Goal: Information Seeking & Learning: Understand process/instructions

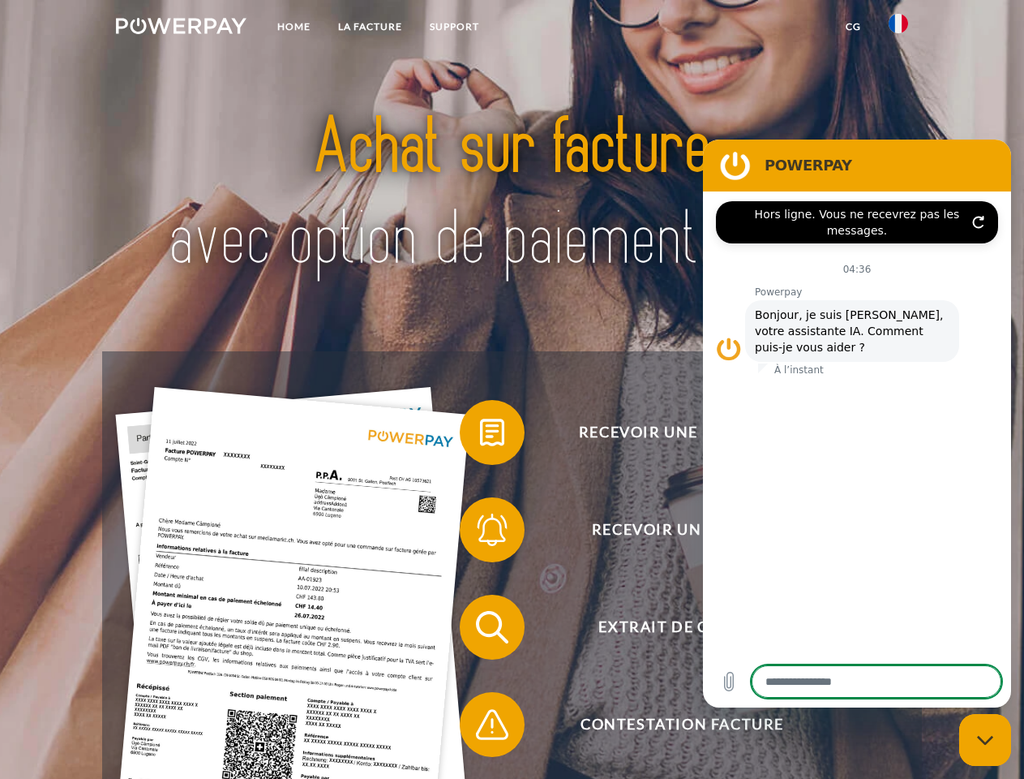
click at [181, 28] on img at bounding box center [181, 26] width 131 height 16
click at [899, 28] on img at bounding box center [898, 23] width 19 height 19
click at [853, 27] on link "CG" at bounding box center [853, 26] width 43 height 29
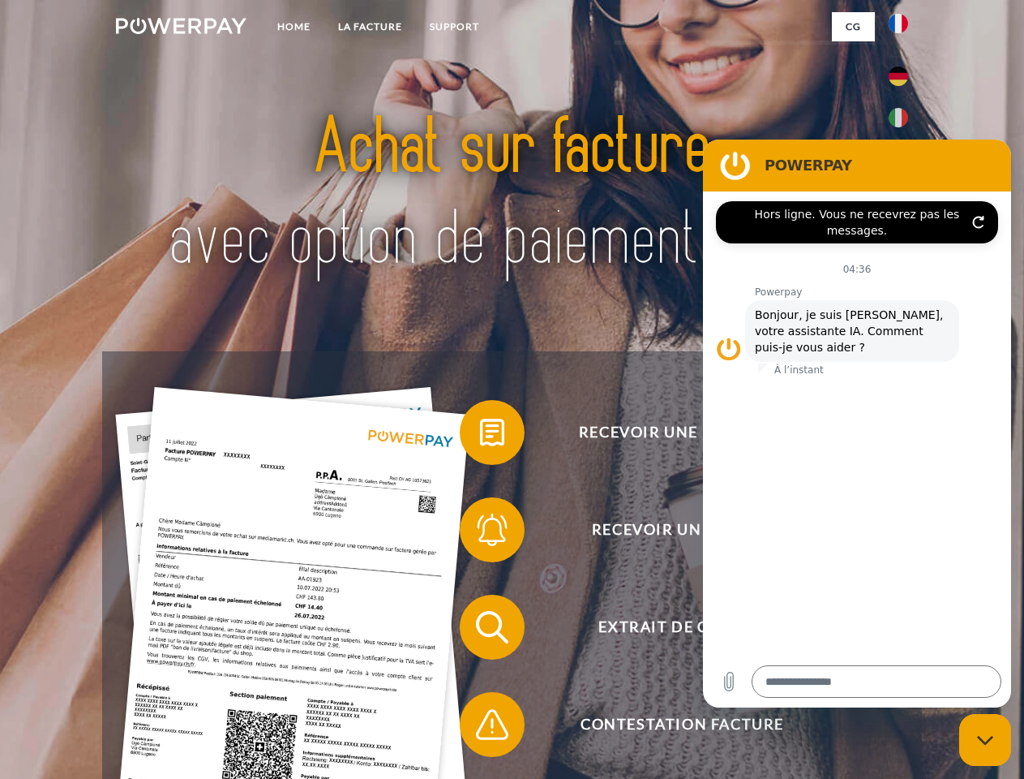
click at [480, 436] on span at bounding box center [467, 432] width 81 height 81
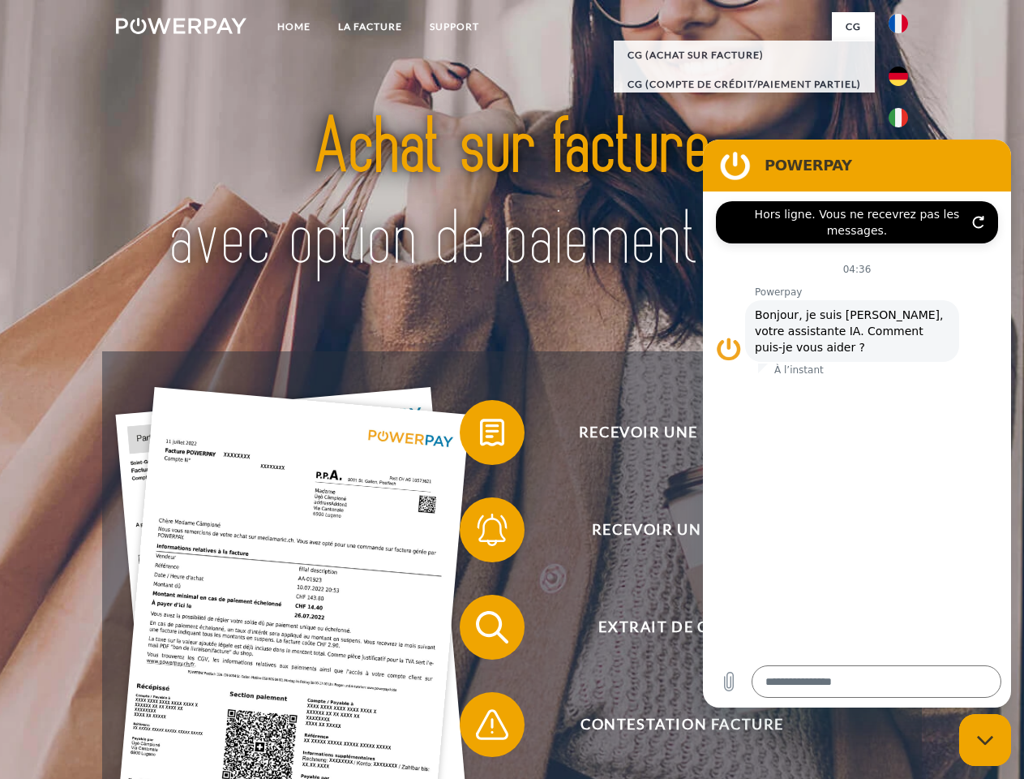
click at [480, 533] on div "Recevoir une facture ? Recevoir un rappel? Extrait de compte retour" at bounding box center [511, 675] width 819 height 649
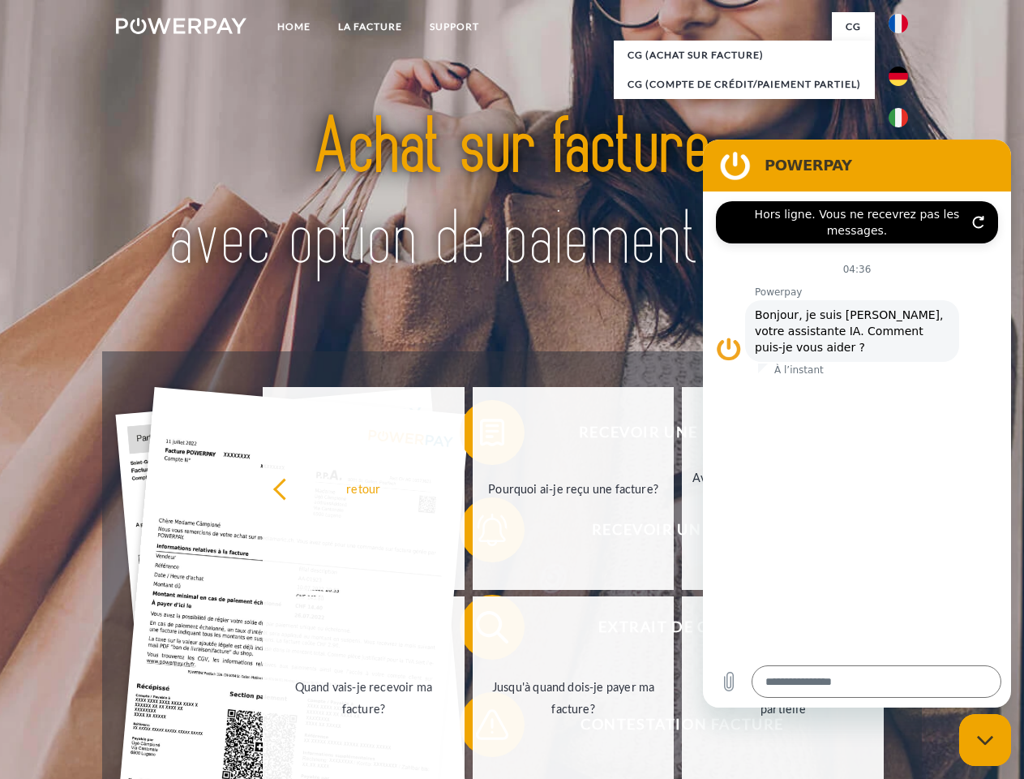
click at [480, 630] on link "Jusqu'à quand dois-je payer ma facture?" at bounding box center [574, 697] width 202 height 203
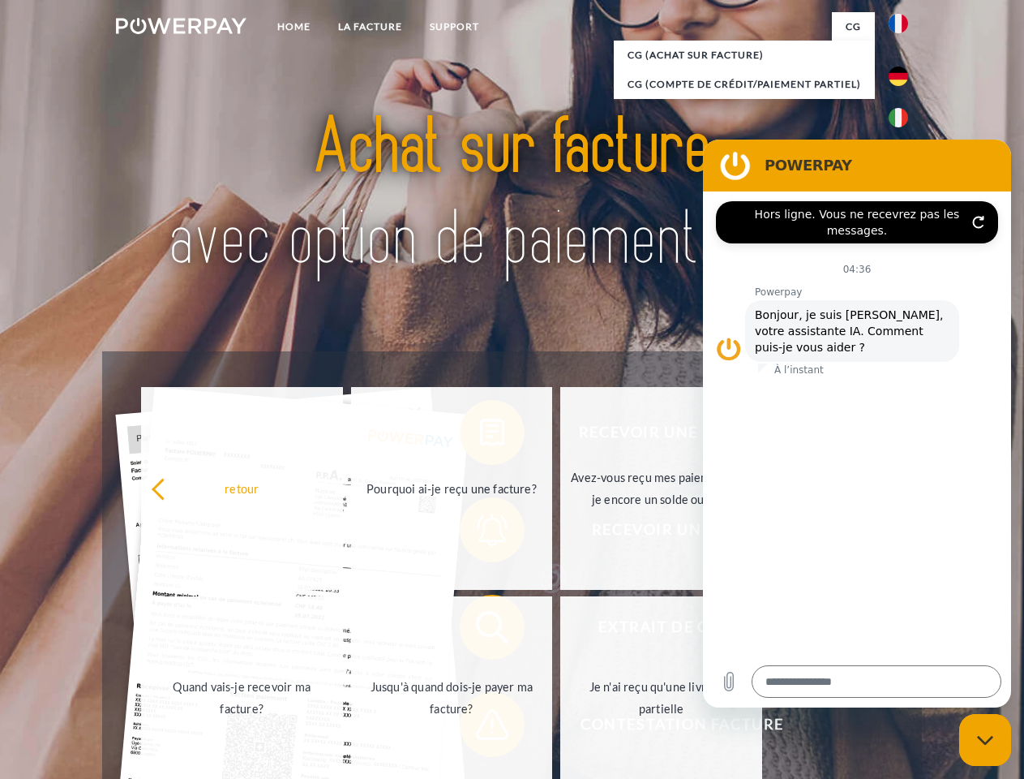
click at [480, 728] on span at bounding box center [467, 724] width 81 height 81
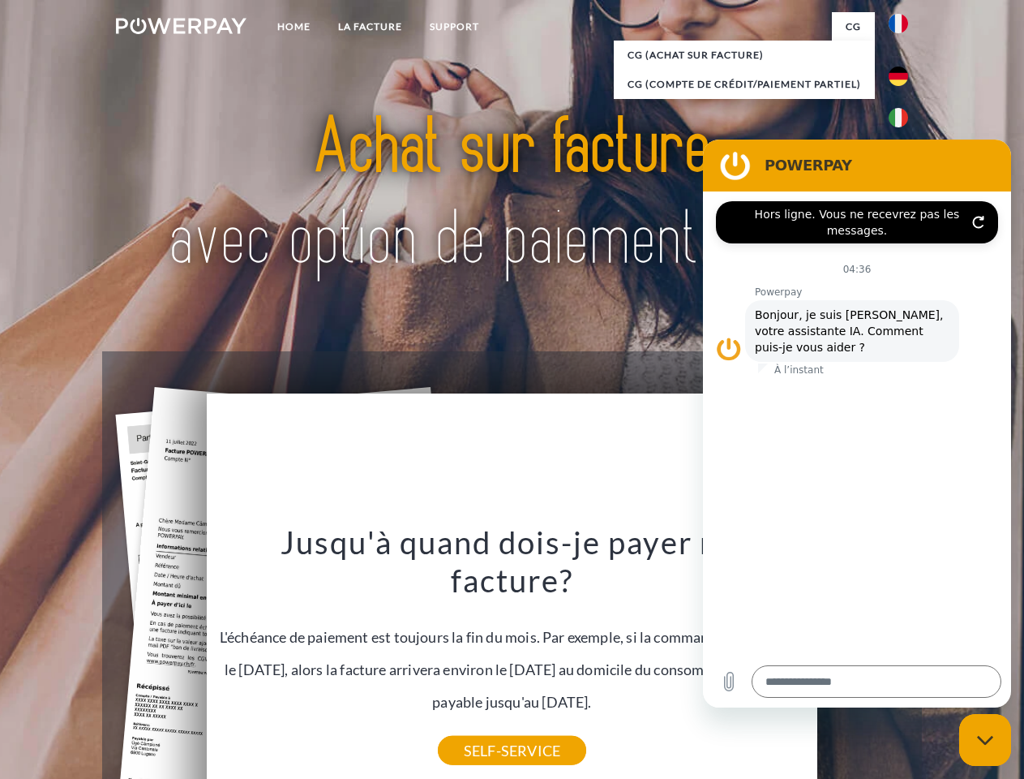
click at [985, 740] on icon "Fermer la fenêtre de messagerie" at bounding box center [985, 740] width 17 height 11
type textarea "*"
